Goal: Communication & Community: Share content

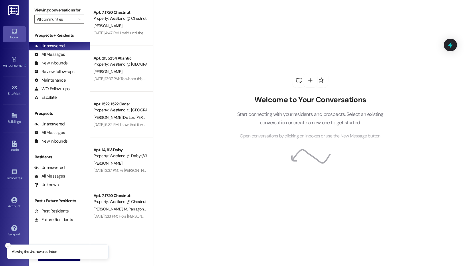
click at [8, 245] on line "Close toast" at bounding box center [8, 246] width 2 height 2
click at [46, 256] on icon "" at bounding box center [46, 256] width 4 height 5
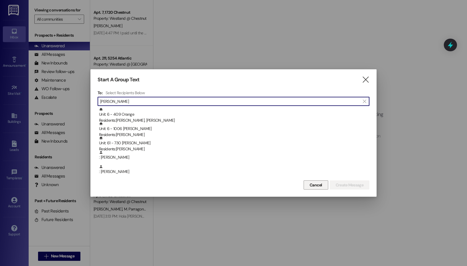
type input "[PERSON_NAME]"
click at [308, 186] on span "Cancel" at bounding box center [315, 185] width 15 height 6
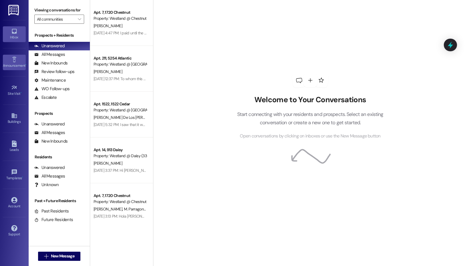
click at [4, 62] on link "Announcement •" at bounding box center [14, 62] width 23 height 15
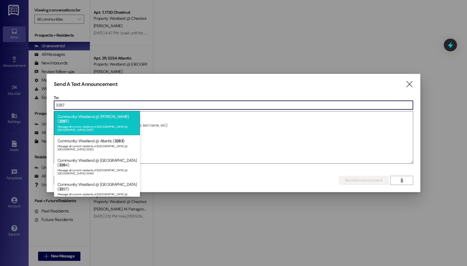
type input "3287"
click at [116, 124] on div "Message all current residents of [GEOGRAPHIC_DATA] @ [GEOGRAPHIC_DATA] (3287)" at bounding box center [96, 128] width 79 height 8
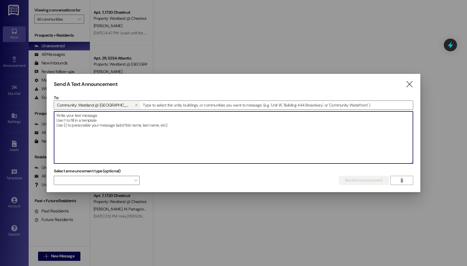
click at [108, 130] on textarea at bounding box center [233, 137] width 359 height 52
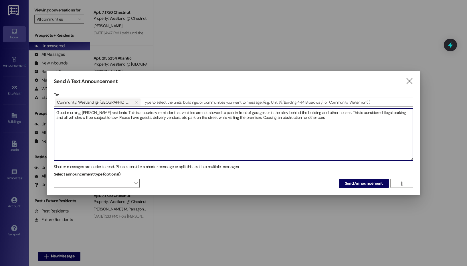
drag, startPoint x: 252, startPoint y: 116, endPoint x: 248, endPoint y: 116, distance: 4.3
click at [248, 116] on textarea "Good morning, [PERSON_NAME] residents. This is a courtesy reminder that vehicle…" at bounding box center [233, 134] width 359 height 52
click at [360, 119] on textarea "Good morning, [PERSON_NAME] residents. This is a courtesy reminder that vehicle…" at bounding box center [233, 134] width 359 height 52
type textarea "Good morning, [PERSON_NAME] residents. This is a courtesy reminder that vehicle…"
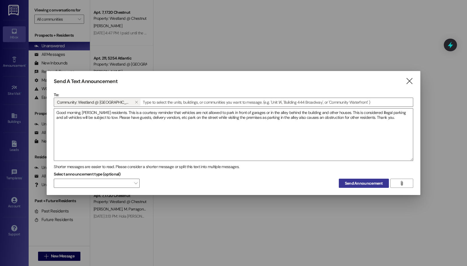
click at [369, 182] on span "Send Announcement" at bounding box center [364, 183] width 38 height 6
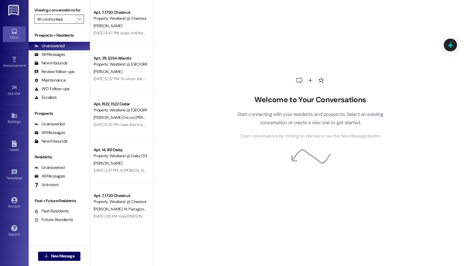
click at [80, 17] on icon "" at bounding box center [79, 19] width 3 height 5
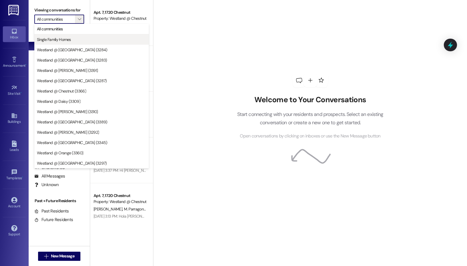
click at [75, 38] on span "Single Family Homes" at bounding box center [91, 40] width 109 height 6
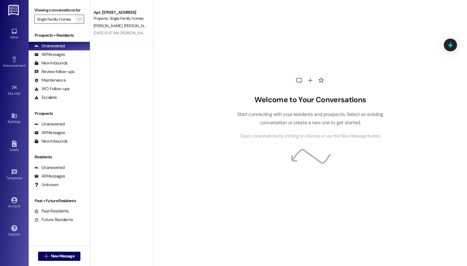
click at [78, 21] on icon "" at bounding box center [79, 19] width 3 height 5
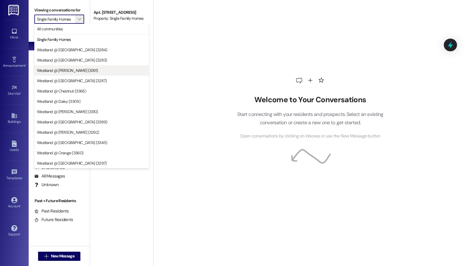
click at [74, 66] on button "Westland @ [PERSON_NAME] (3391)" at bounding box center [91, 70] width 114 height 10
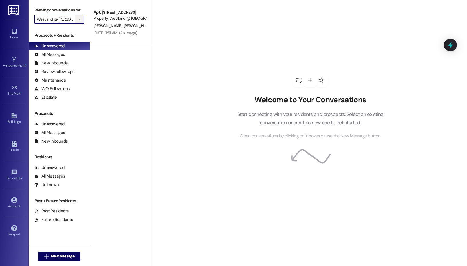
click at [77, 19] on span "" at bounding box center [79, 19] width 5 height 9
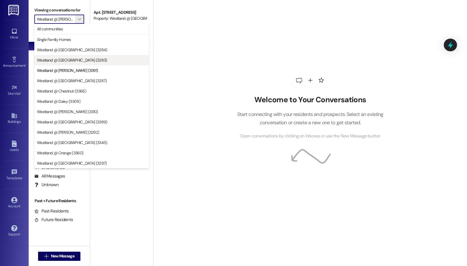
scroll to position [0, 3]
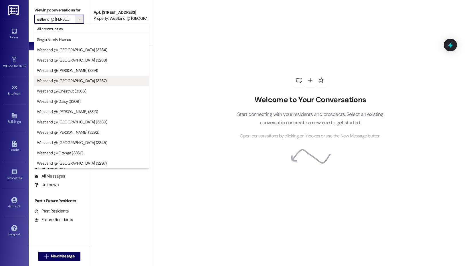
click at [76, 79] on span "Westland @ [GEOGRAPHIC_DATA] (3287)" at bounding box center [72, 81] width 70 height 6
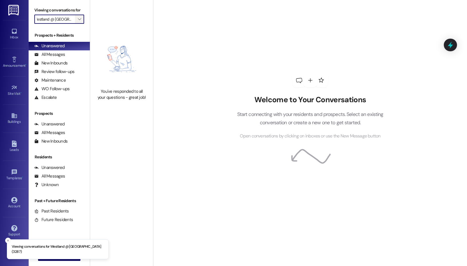
click at [79, 20] on icon "" at bounding box center [79, 19] width 3 height 5
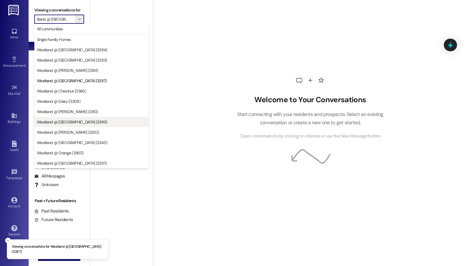
click at [74, 122] on span "Westland @ [GEOGRAPHIC_DATA] (3389)" at bounding box center [72, 122] width 70 height 6
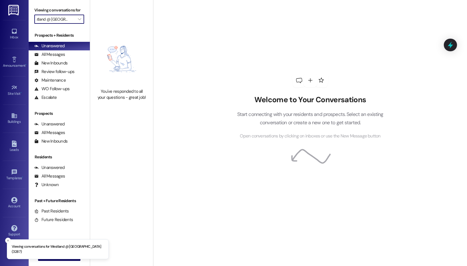
type input "Westland @ [GEOGRAPHIC_DATA] (3389)"
